Goal: Check status: Check status

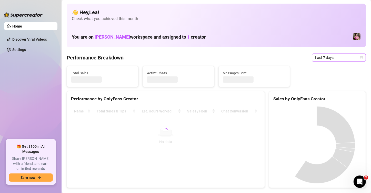
click at [360, 57] on icon "calendar" at bounding box center [361, 57] width 3 height 3
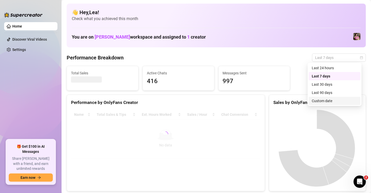
click at [332, 99] on div "Custom date" at bounding box center [335, 101] width 46 height 6
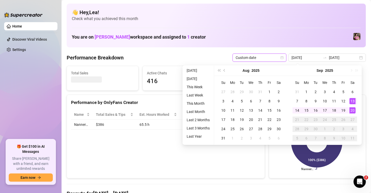
type input "[DATE]"
click at [353, 110] on div "20" at bounding box center [353, 110] width 6 height 6
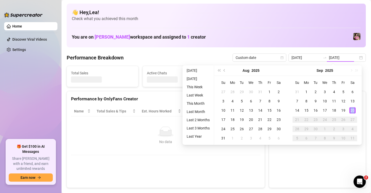
type input "[DATE]"
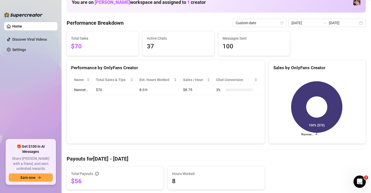
scroll to position [34, 0]
